Goal: Task Accomplishment & Management: Manage account settings

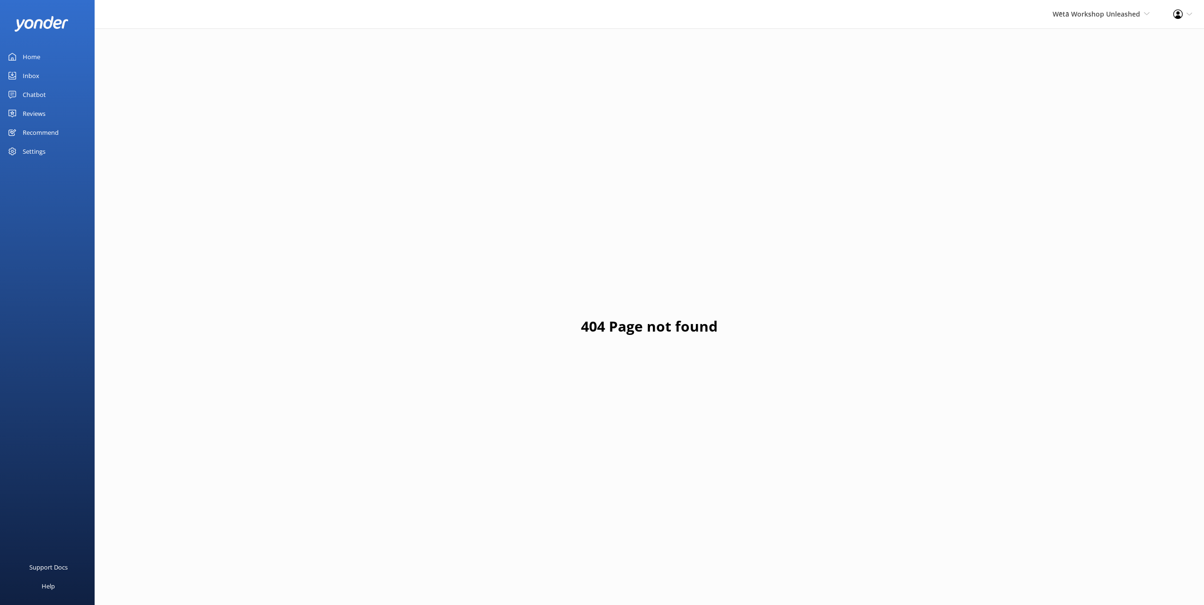
click at [40, 57] on div "Home" at bounding box center [32, 56] width 18 height 19
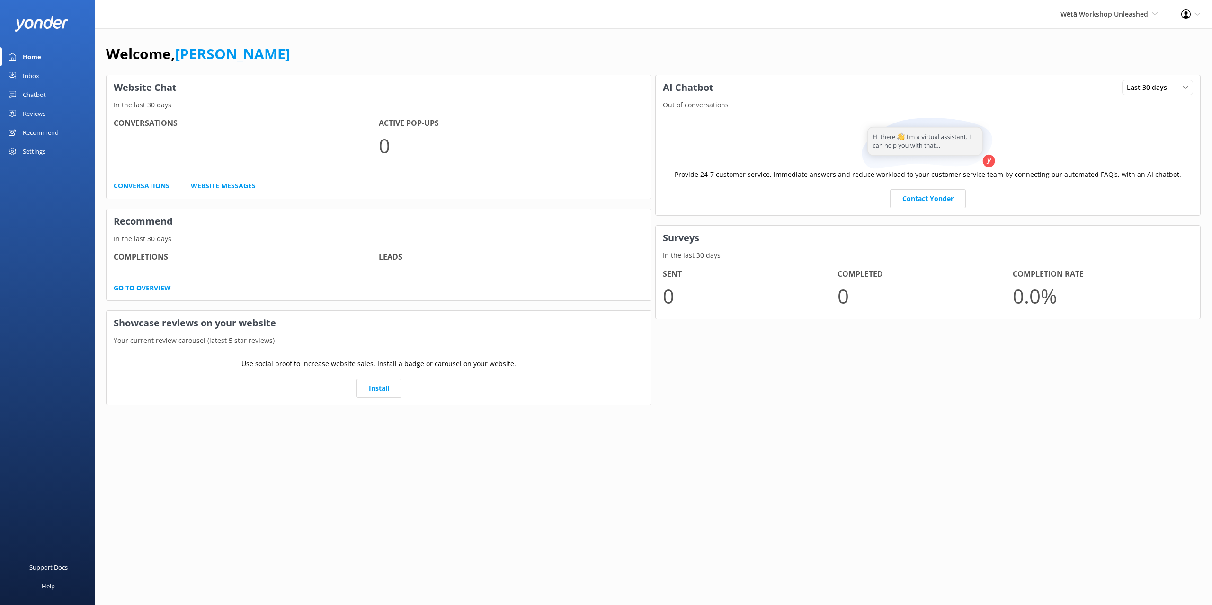
click at [44, 112] on div "Reviews" at bounding box center [34, 113] width 23 height 19
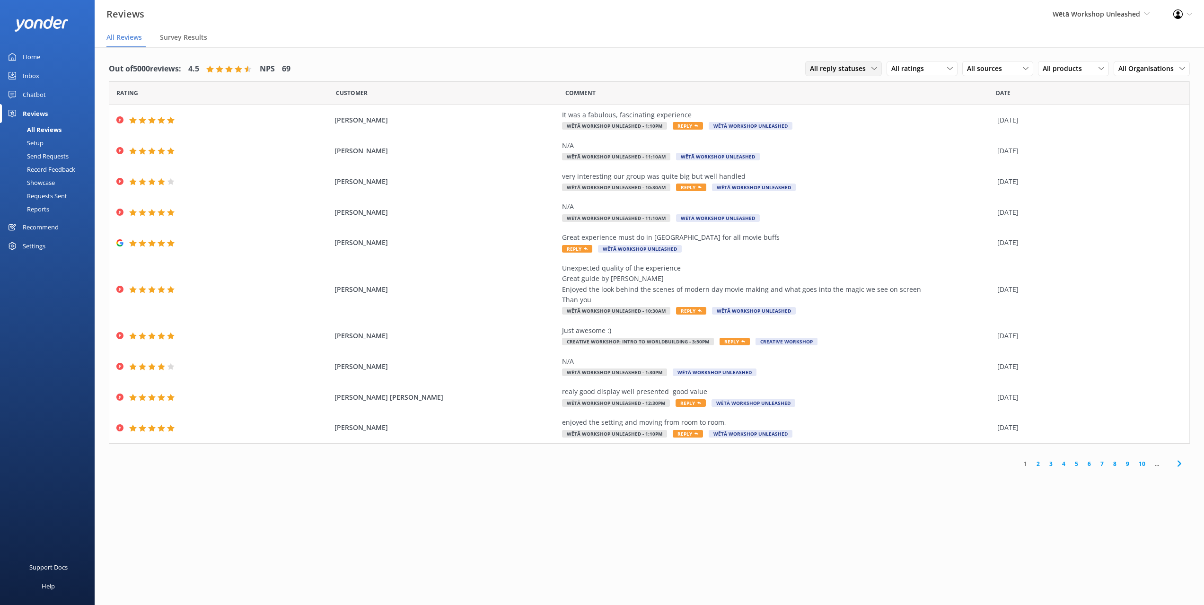
click at [869, 68] on span "All reply statuses" at bounding box center [841, 68] width 62 height 10
click at [921, 68] on span "All ratings" at bounding box center [911, 68] width 38 height 10
click at [932, 71] on div "All ratings" at bounding box center [922, 68] width 66 height 10
click at [985, 73] on span "All sources" at bounding box center [987, 68] width 41 height 10
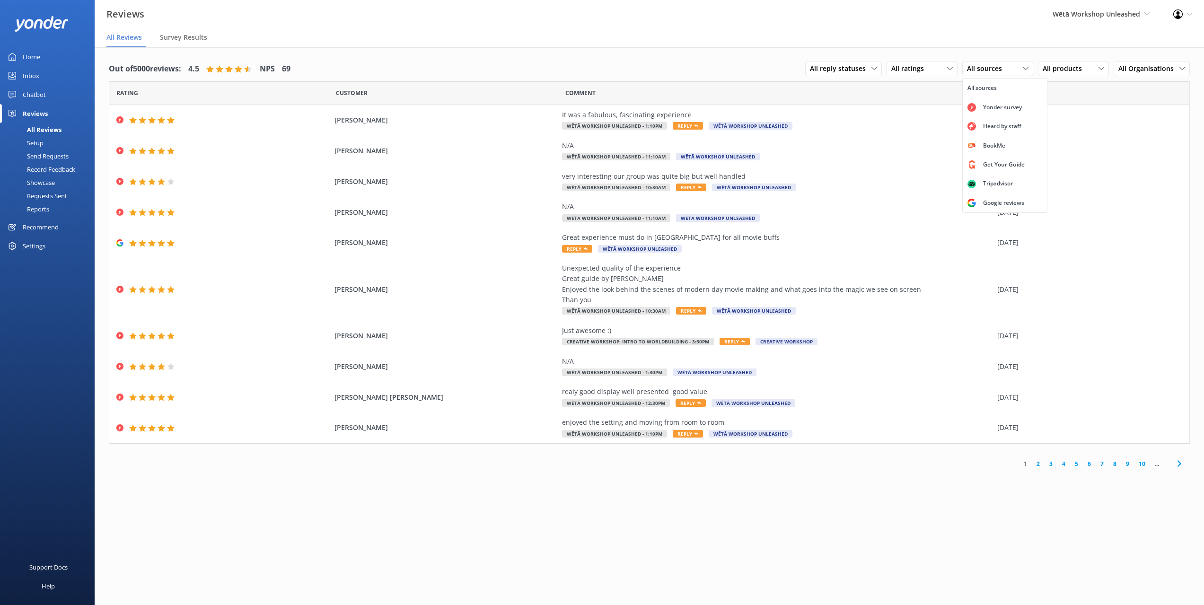
drag, startPoint x: 998, startPoint y: 203, endPoint x: 991, endPoint y: 203, distance: 6.2
click at [998, 203] on div "Google reviews" at bounding box center [1003, 202] width 55 height 9
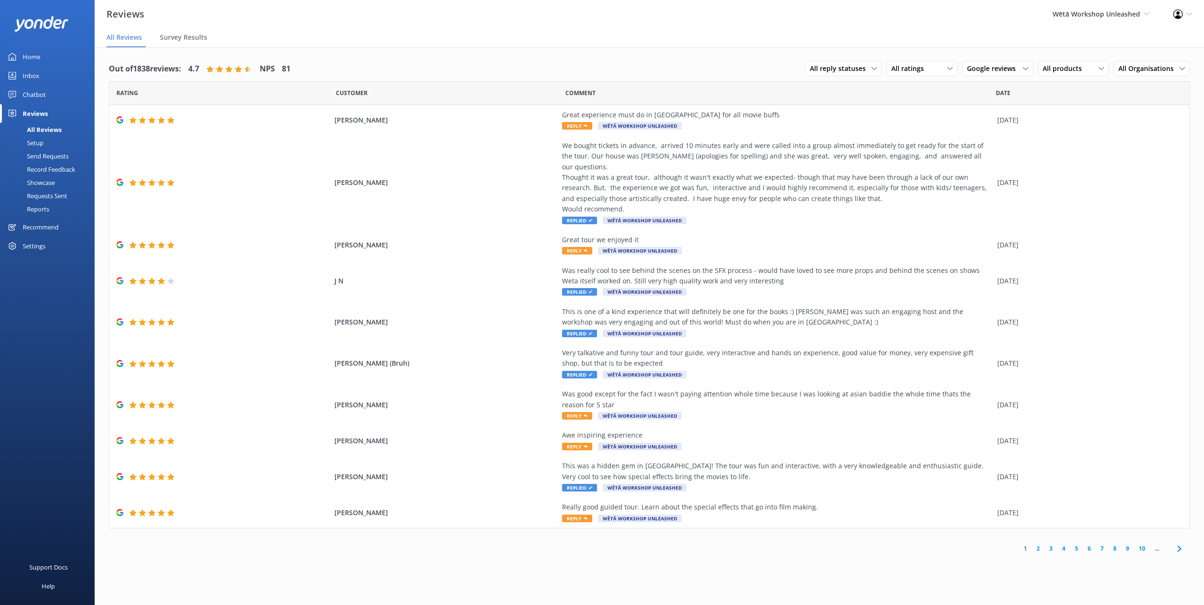
click at [1039, 544] on link "2" at bounding box center [1038, 548] width 13 height 9
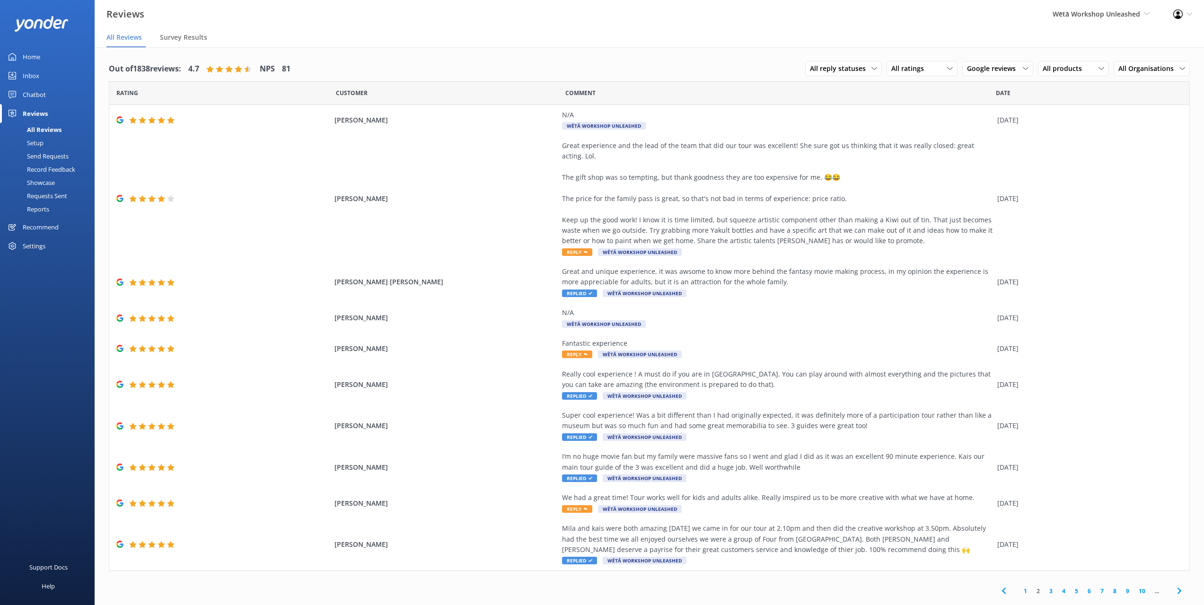
click at [1021, 590] on link "1" at bounding box center [1025, 591] width 13 height 9
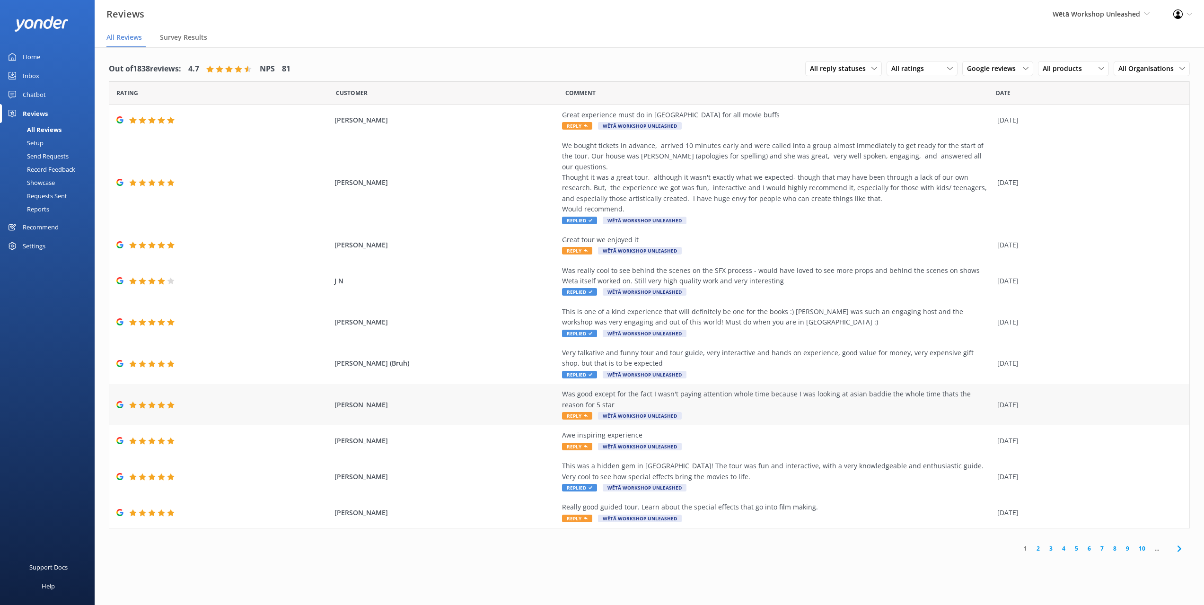
click at [356, 400] on span "[PERSON_NAME]" at bounding box center [446, 405] width 223 height 10
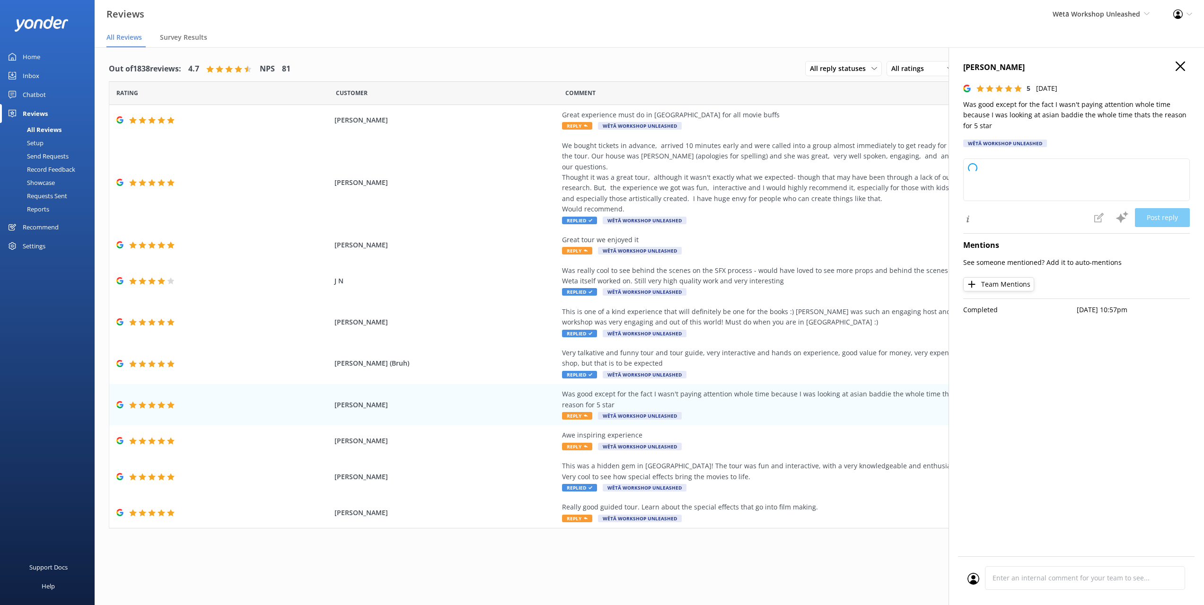
type textarea "Kia ora! Thanks so much for your 5-star review – we’re glad you enjoyed your ti…"
click at [1185, 66] on h4 "[PERSON_NAME]" at bounding box center [1077, 68] width 227 height 12
click at [1180, 66] on icon "button" at bounding box center [1180, 66] width 9 height 9
